Goal: Information Seeking & Learning: Learn about a topic

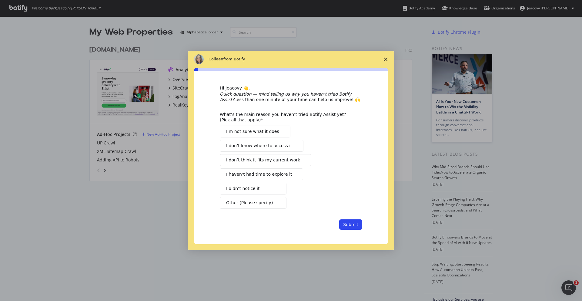
click at [387, 58] on span "Close survey" at bounding box center [385, 59] width 17 height 17
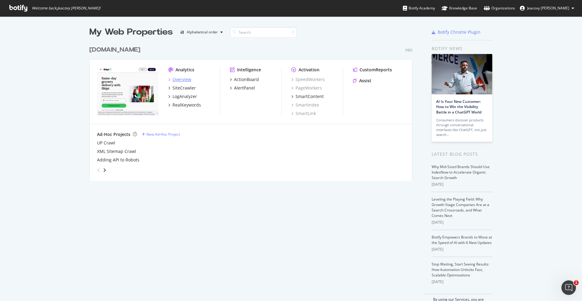
click at [177, 78] on div "Overview" at bounding box center [181, 79] width 19 height 6
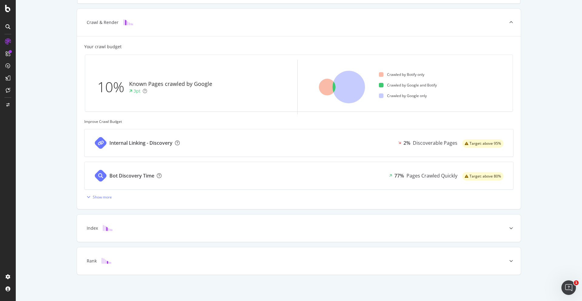
scroll to position [137, 0]
